Goal: Task Accomplishment & Management: Use online tool/utility

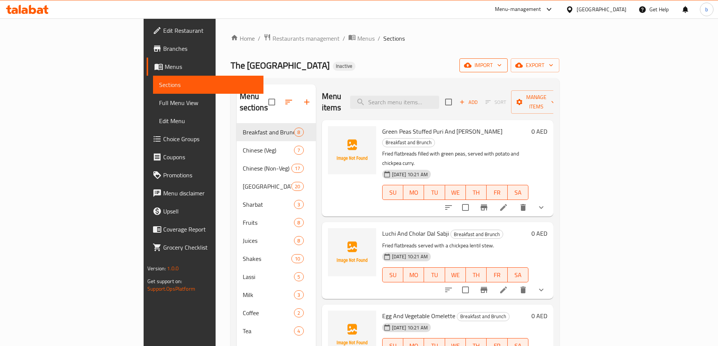
click at [501, 67] on span "import" at bounding box center [483, 65] width 36 height 9
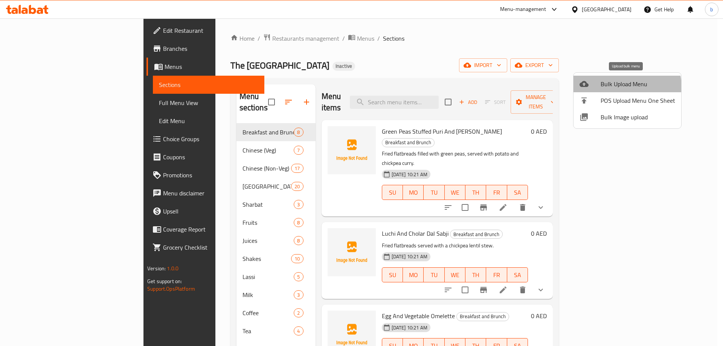
click at [622, 87] on span "Bulk Upload Menu" at bounding box center [638, 83] width 75 height 9
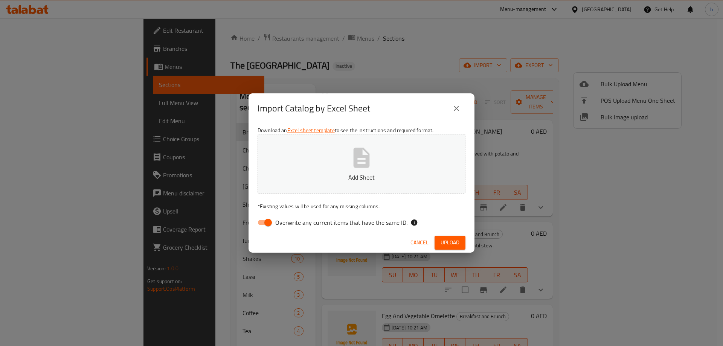
click at [264, 224] on input "Overwrite any current items that have the same ID." at bounding box center [268, 222] width 43 height 14
checkbox input "false"
click at [339, 165] on button "Add Sheet" at bounding box center [362, 164] width 208 height 60
click at [446, 246] on span "Upload" at bounding box center [450, 242] width 19 height 9
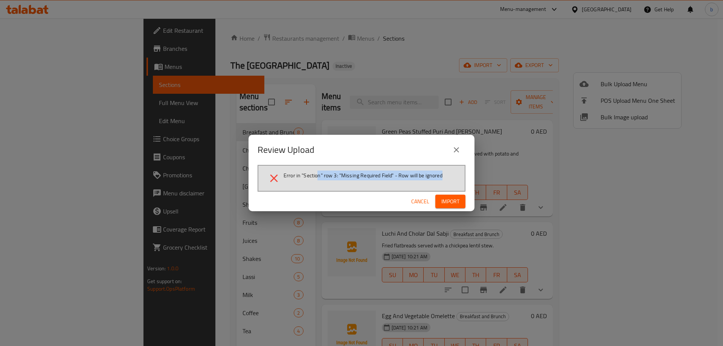
drag, startPoint x: 341, startPoint y: 177, endPoint x: 473, endPoint y: 173, distance: 132.3
click at [467, 177] on div "Review Upload Error in "Section" row 3: "Missing Required Field" - Row will be …" at bounding box center [362, 173] width 226 height 77
click at [418, 202] on span "Cancel" at bounding box center [420, 201] width 18 height 9
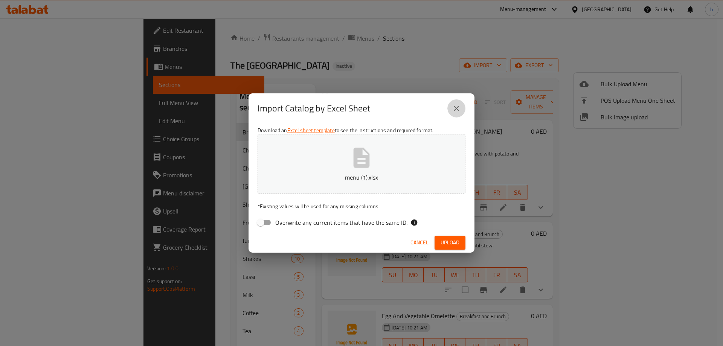
click at [456, 106] on icon "close" at bounding box center [456, 108] width 9 height 9
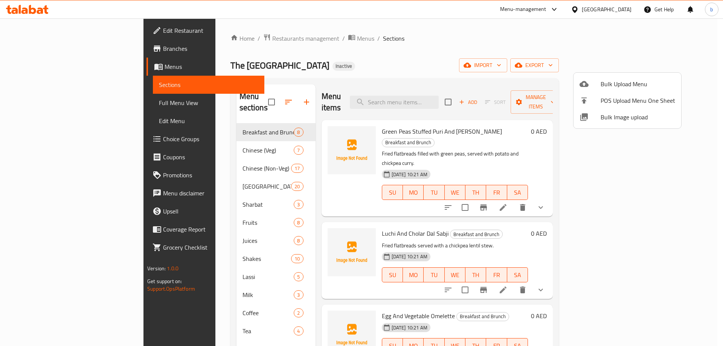
click at [614, 82] on span "Bulk Upload Menu" at bounding box center [638, 83] width 75 height 9
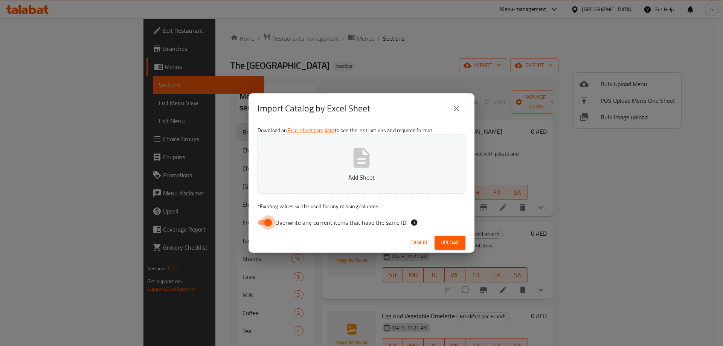
click at [258, 221] on input "Overwrite any current items that have the same ID." at bounding box center [268, 222] width 43 height 14
checkbox input "false"
click at [284, 165] on button "Add Sheet" at bounding box center [362, 164] width 208 height 60
click at [450, 245] on span "Upload" at bounding box center [450, 242] width 19 height 9
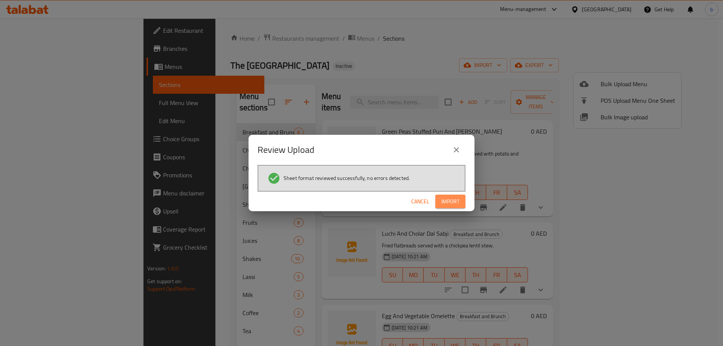
click at [447, 206] on span "Import" at bounding box center [450, 201] width 18 height 9
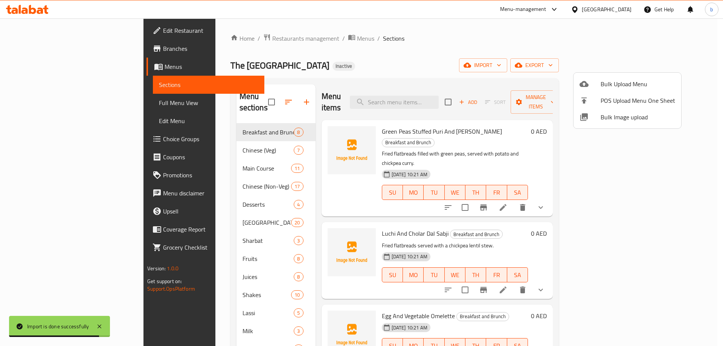
click at [51, 102] on div at bounding box center [361, 173] width 723 height 346
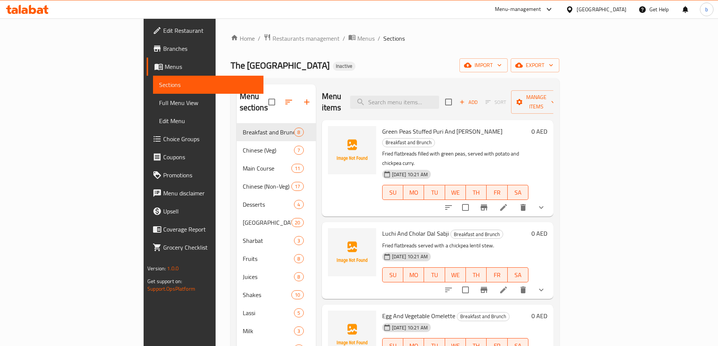
click at [159, 102] on span "Full Menu View" at bounding box center [208, 102] width 98 height 9
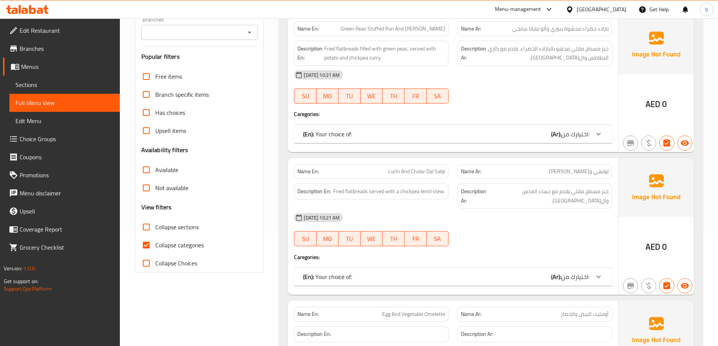
scroll to position [226, 0]
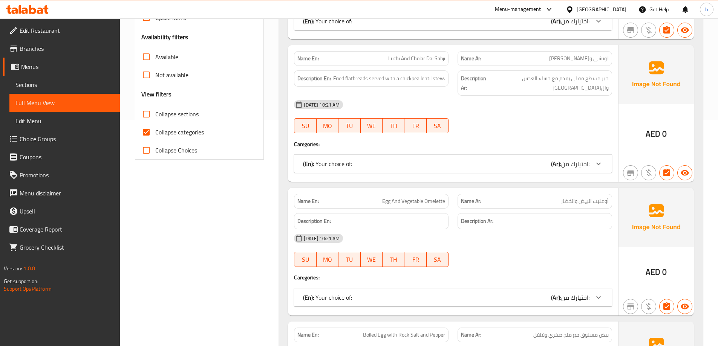
click at [144, 112] on input "Collapse sections" at bounding box center [146, 114] width 18 height 18
checkbox input "true"
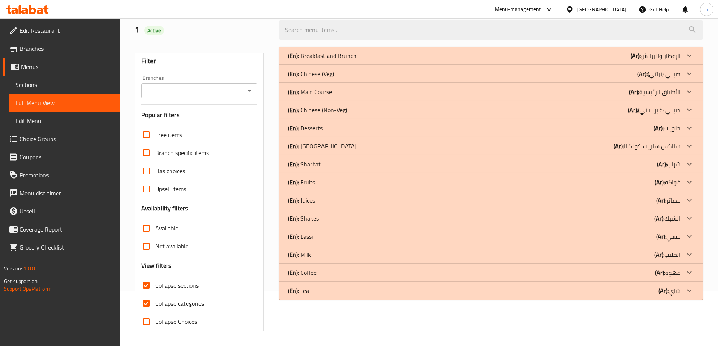
click at [148, 295] on input "Collapse categories" at bounding box center [146, 304] width 18 height 18
checkbox input "false"
click at [356, 95] on div "(En): Main Course (Ar): الأطباق الرئيسية" at bounding box center [484, 91] width 392 height 9
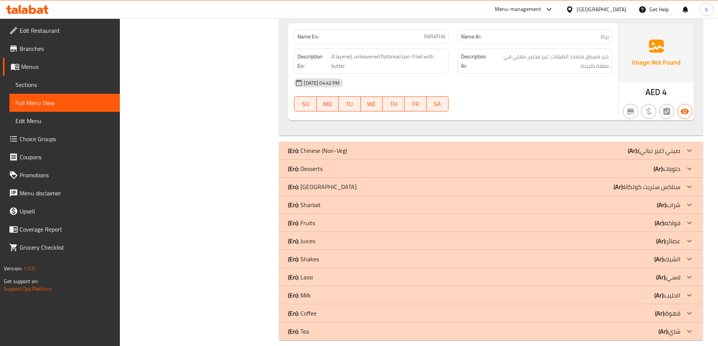
scroll to position [1180, 0]
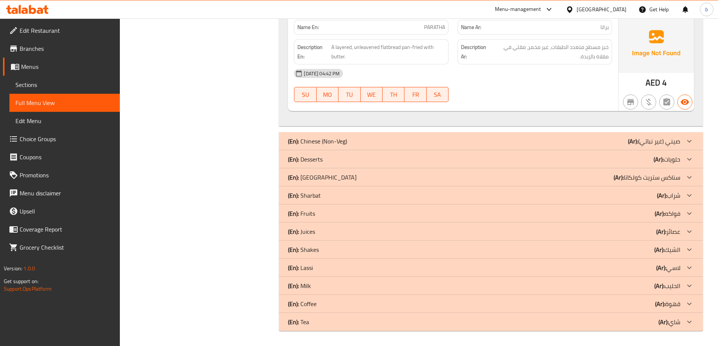
click at [326, 160] on div "(En): Desserts (Ar): حلويات" at bounding box center [484, 159] width 392 height 9
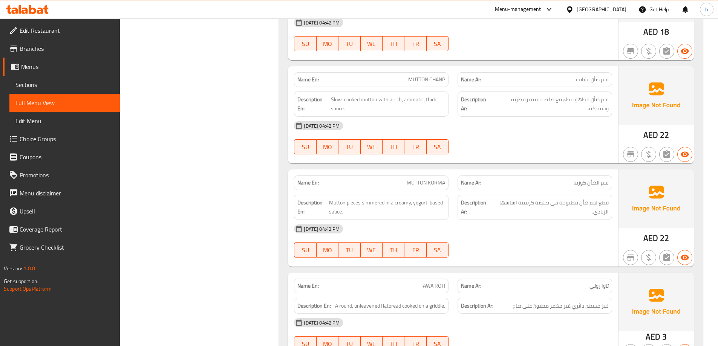
scroll to position [791, 0]
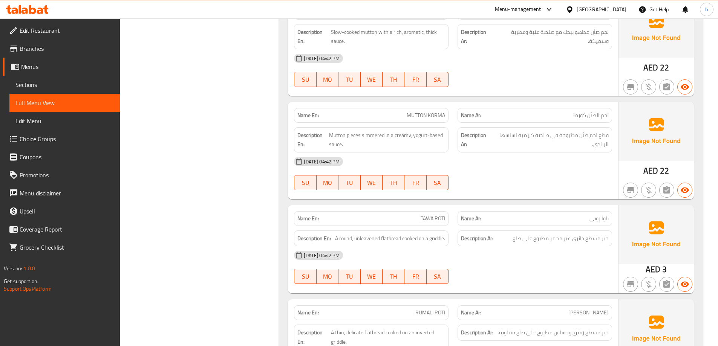
click at [535, 270] on div "[DATE] 04:42 PM SU MO TU WE TH FR SA" at bounding box center [452, 267] width 327 height 42
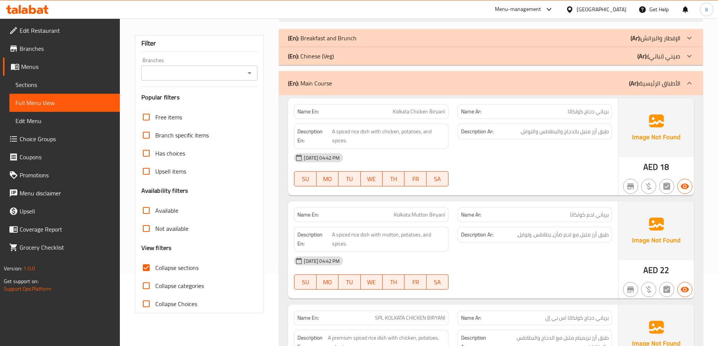
scroll to position [0, 0]
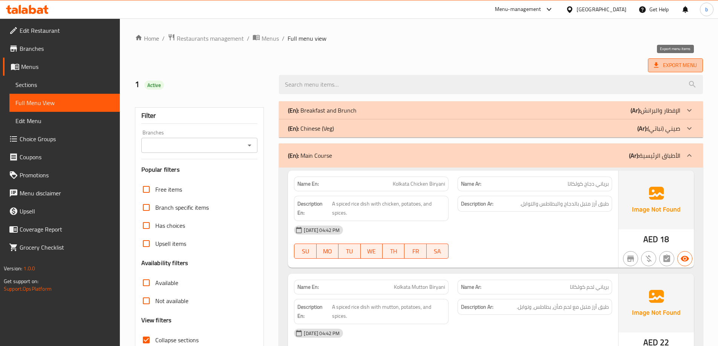
click at [678, 61] on span "Export Menu" at bounding box center [675, 65] width 43 height 9
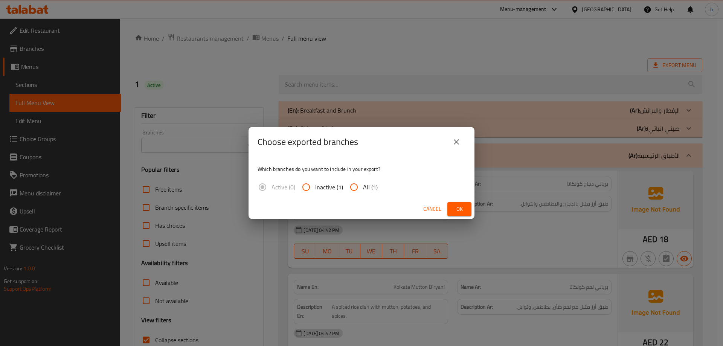
click at [349, 188] on input "All (1)" at bounding box center [354, 187] width 18 height 18
radio input "true"
click at [462, 205] on span "Ok" at bounding box center [460, 209] width 12 height 9
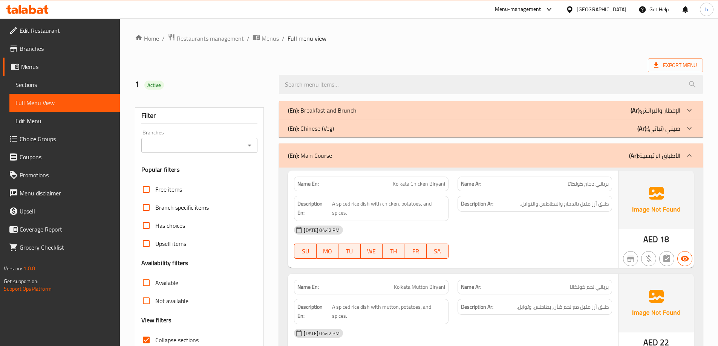
click at [55, 42] on link "Branches" at bounding box center [61, 49] width 117 height 18
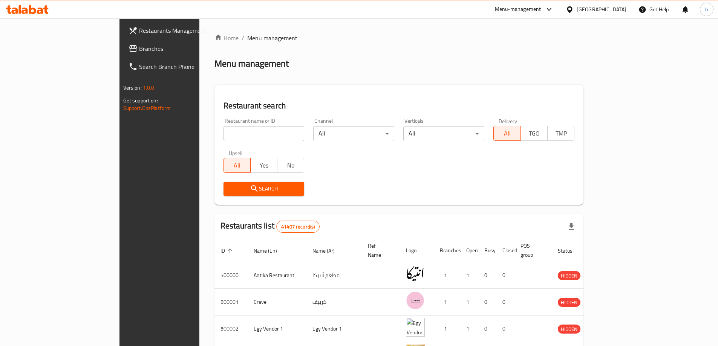
click at [613, 12] on div "Egypt" at bounding box center [601, 9] width 50 height 8
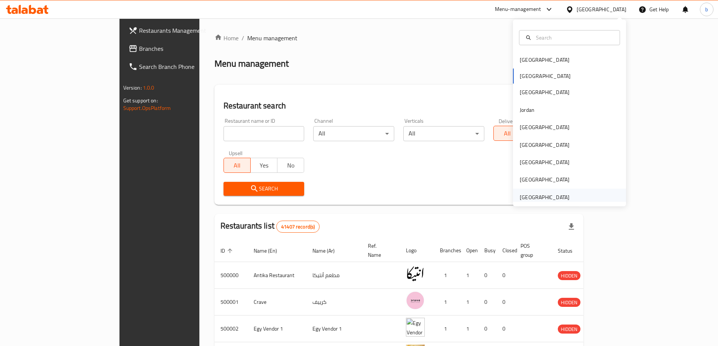
click at [583, 197] on div "[GEOGRAPHIC_DATA]" at bounding box center [569, 197] width 113 height 17
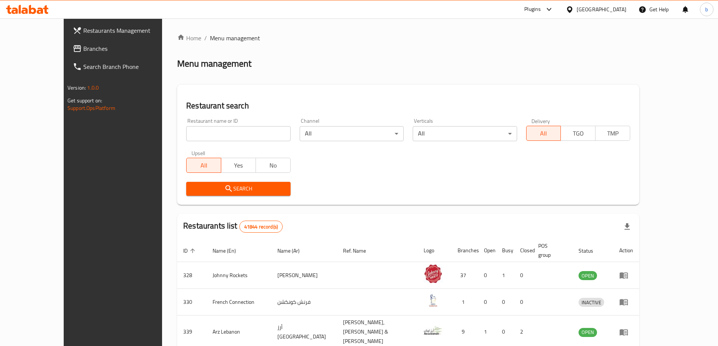
click at [83, 50] on span "Branches" at bounding box center [130, 48] width 94 height 9
